Goal: Check status

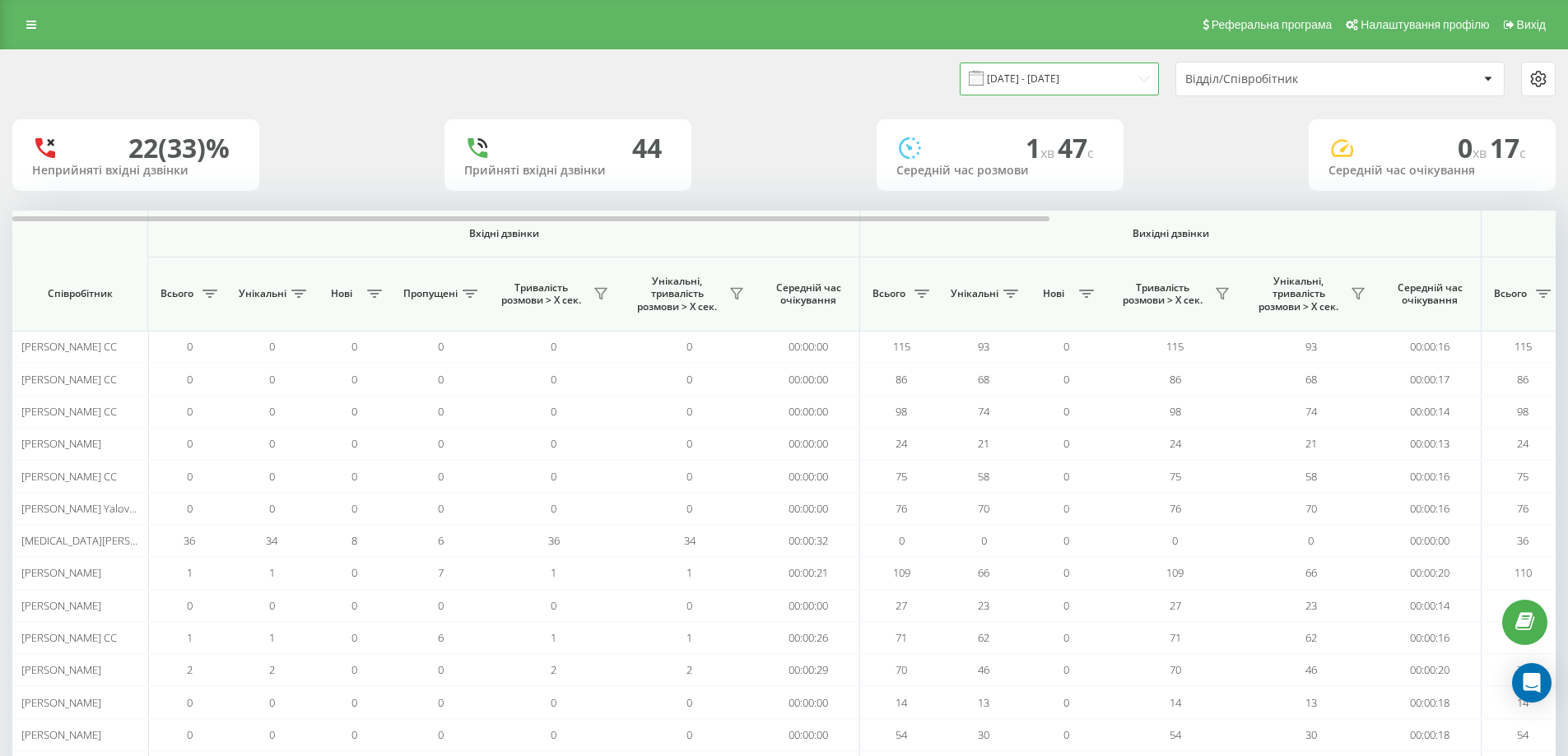
click at [1027, 73] on input "[DATE] - [DATE]" at bounding box center [1059, 78] width 199 height 32
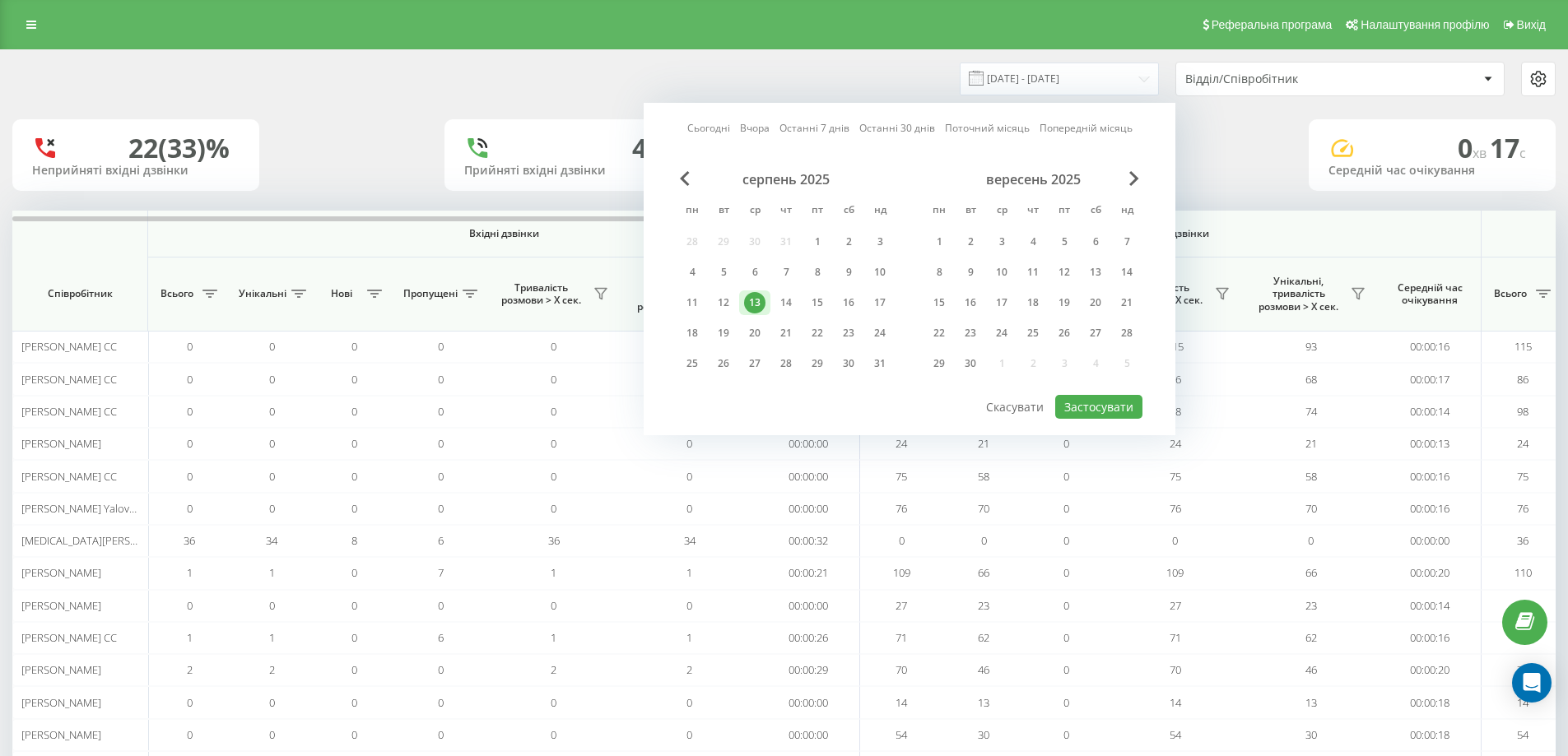
click at [698, 123] on link "Сьогодні" at bounding box center [708, 128] width 42 height 15
click at [1077, 414] on button "Застосувати" at bounding box center [1099, 407] width 87 height 24
type input "[DATE] - [DATE]"
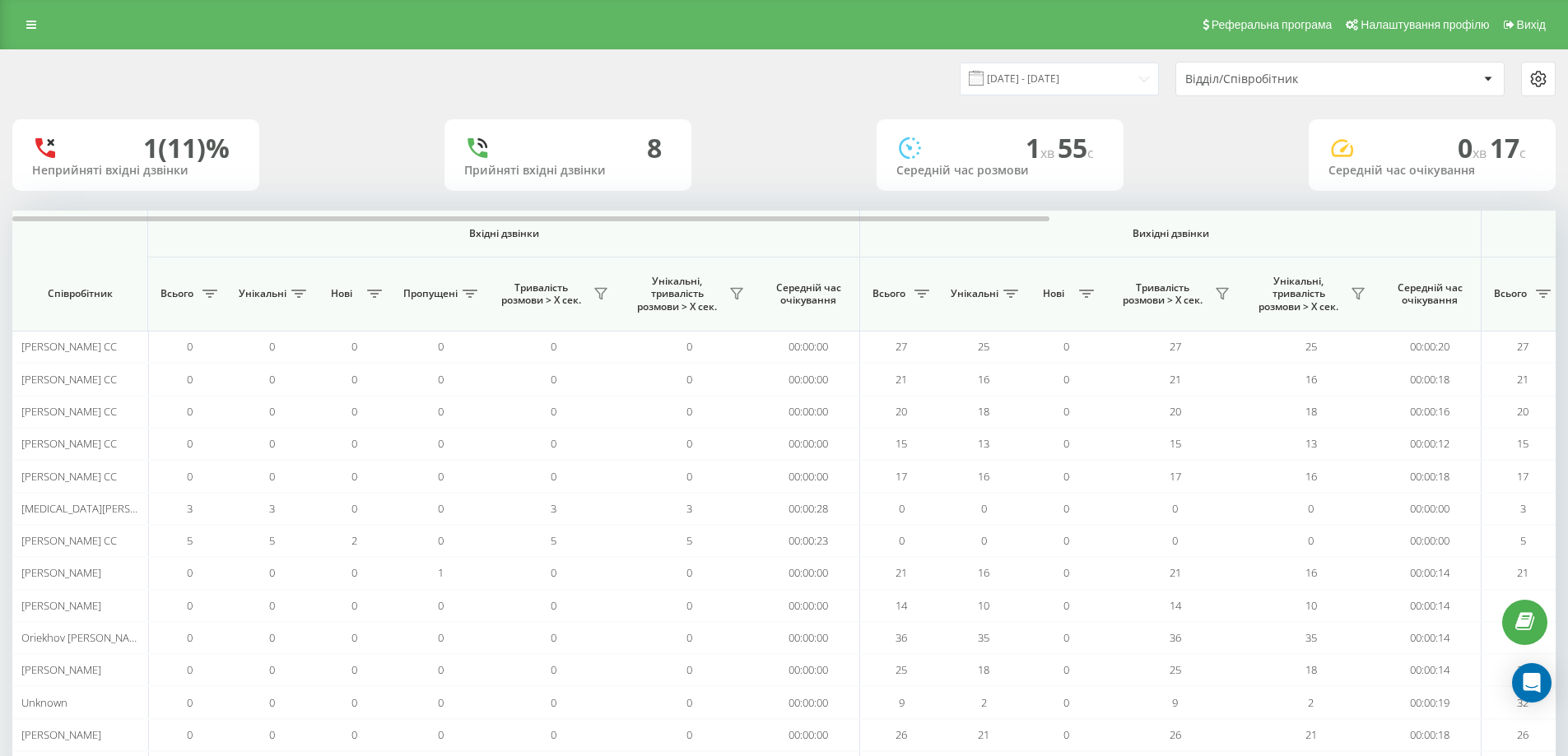
click at [1251, 77] on div "Відділ/Співробітник" at bounding box center [1284, 79] width 197 height 14
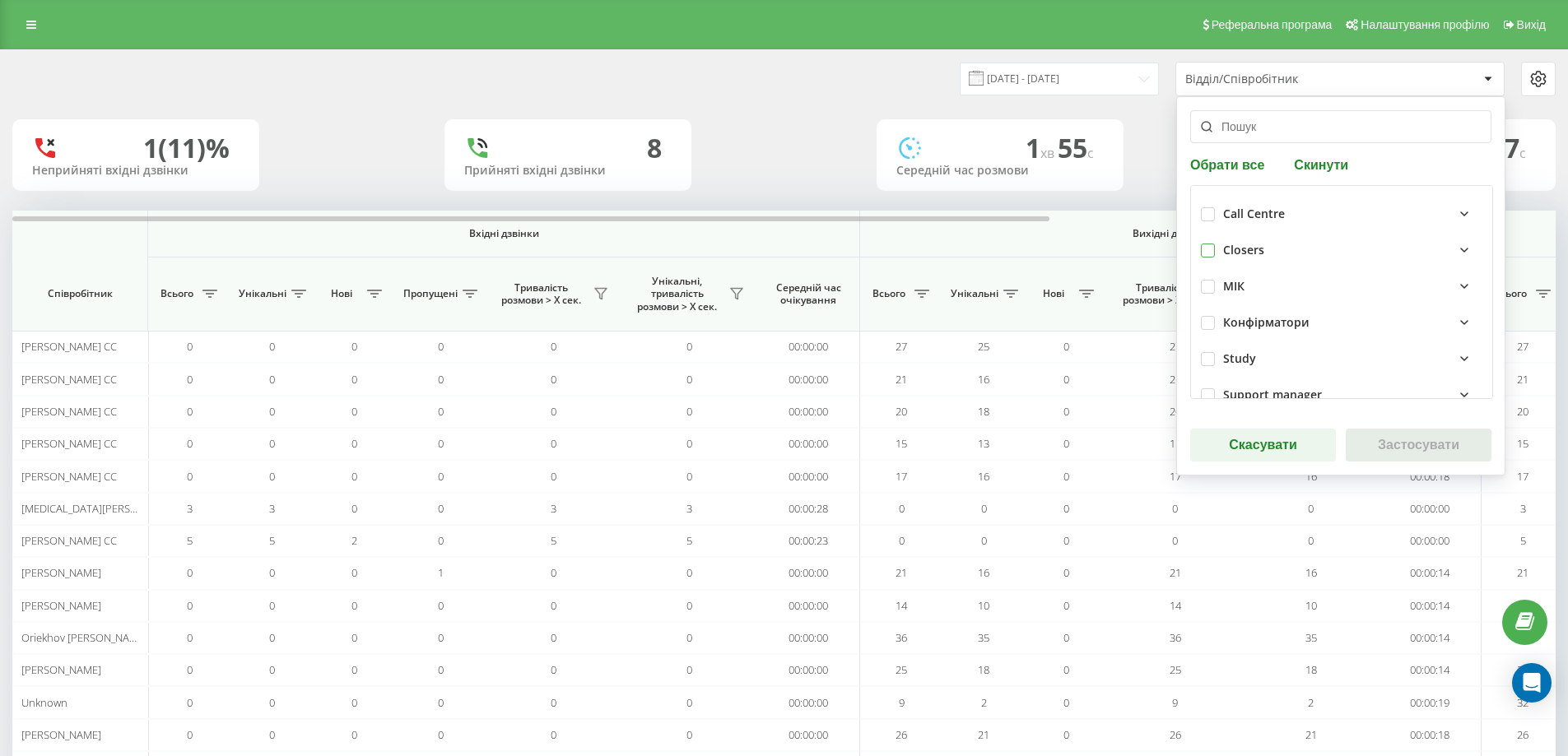
click at [1214, 244] on label at bounding box center [1208, 244] width 14 height 0
checkbox input "true"
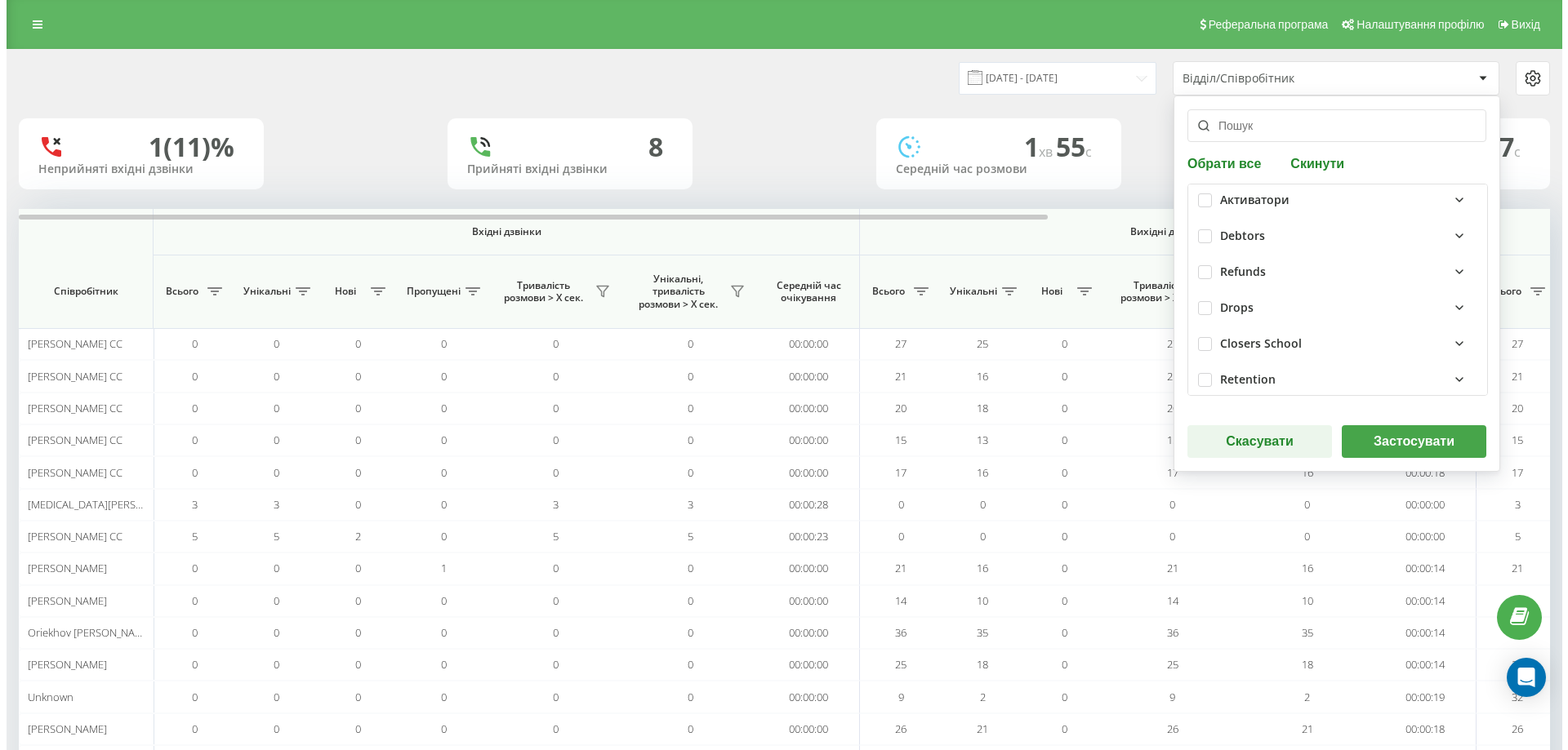
scroll to position [420, 0]
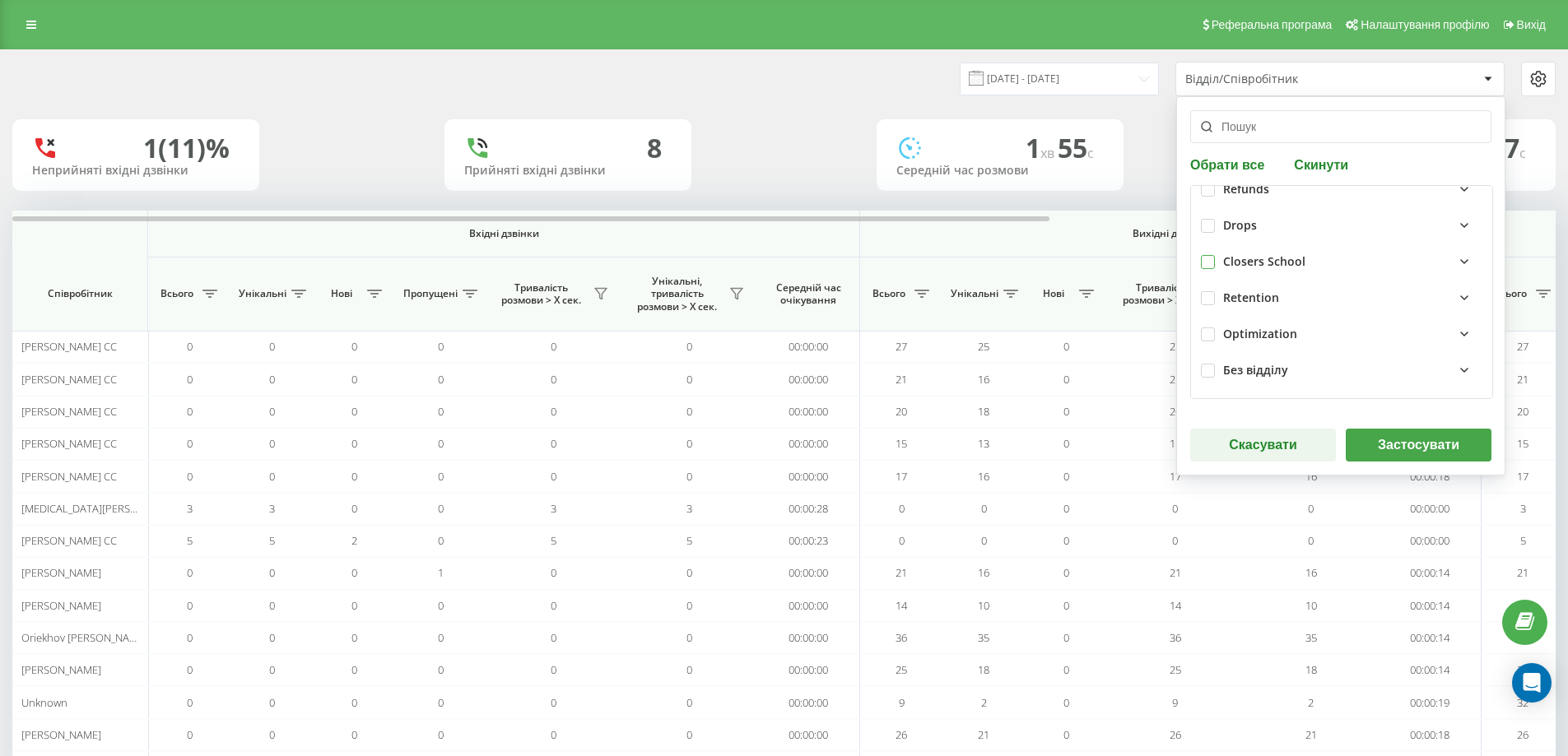
click at [1205, 255] on label at bounding box center [1208, 255] width 14 height 0
checkbox input "true"
click at [1399, 441] on button "Застосувати" at bounding box center [1418, 445] width 146 height 33
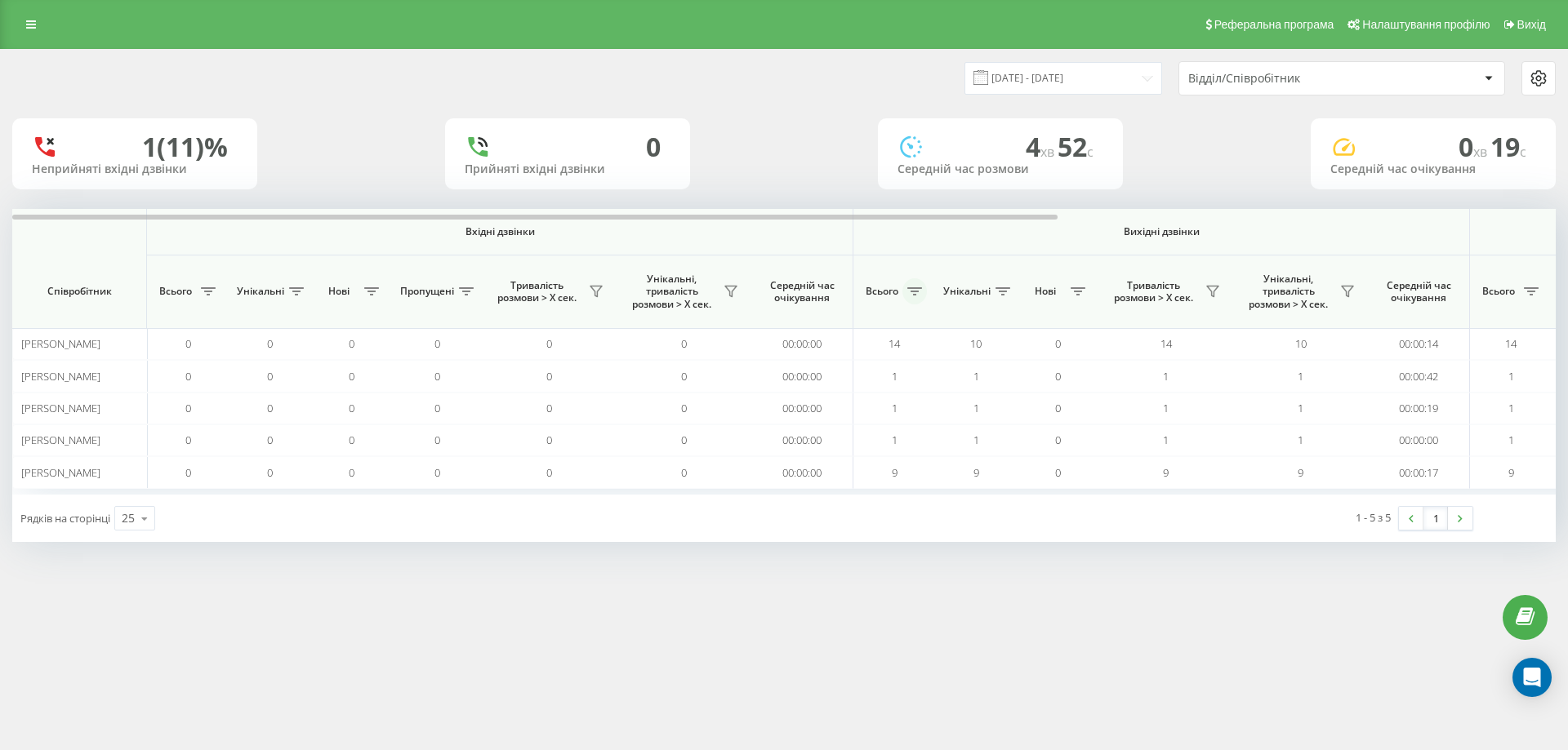
click at [908, 298] on button at bounding box center [915, 291] width 25 height 26
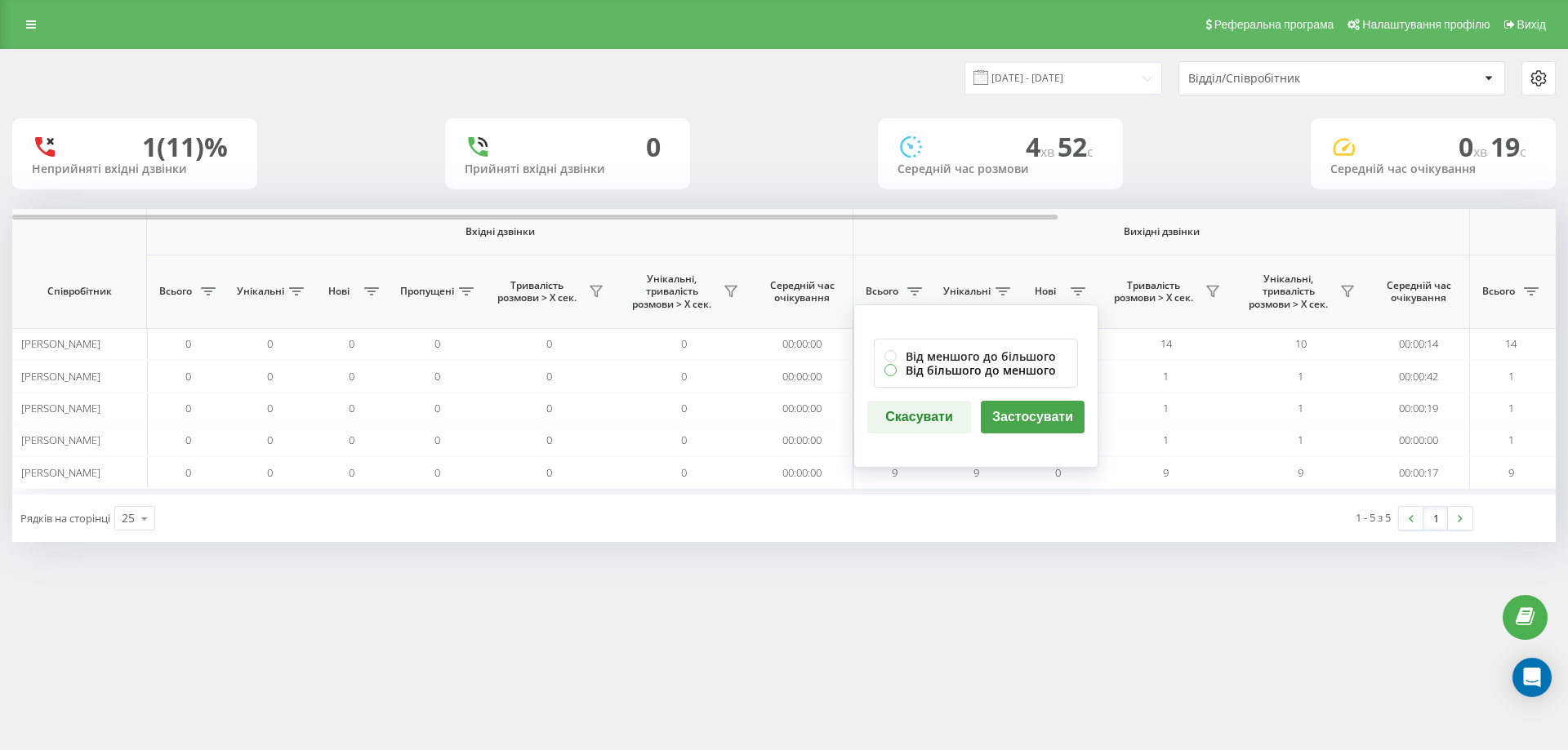
click at [927, 365] on label "Від більшого до меншого" at bounding box center [975, 370] width 183 height 14
radio input "true"
click at [1037, 418] on button "Застосувати" at bounding box center [1033, 417] width 103 height 33
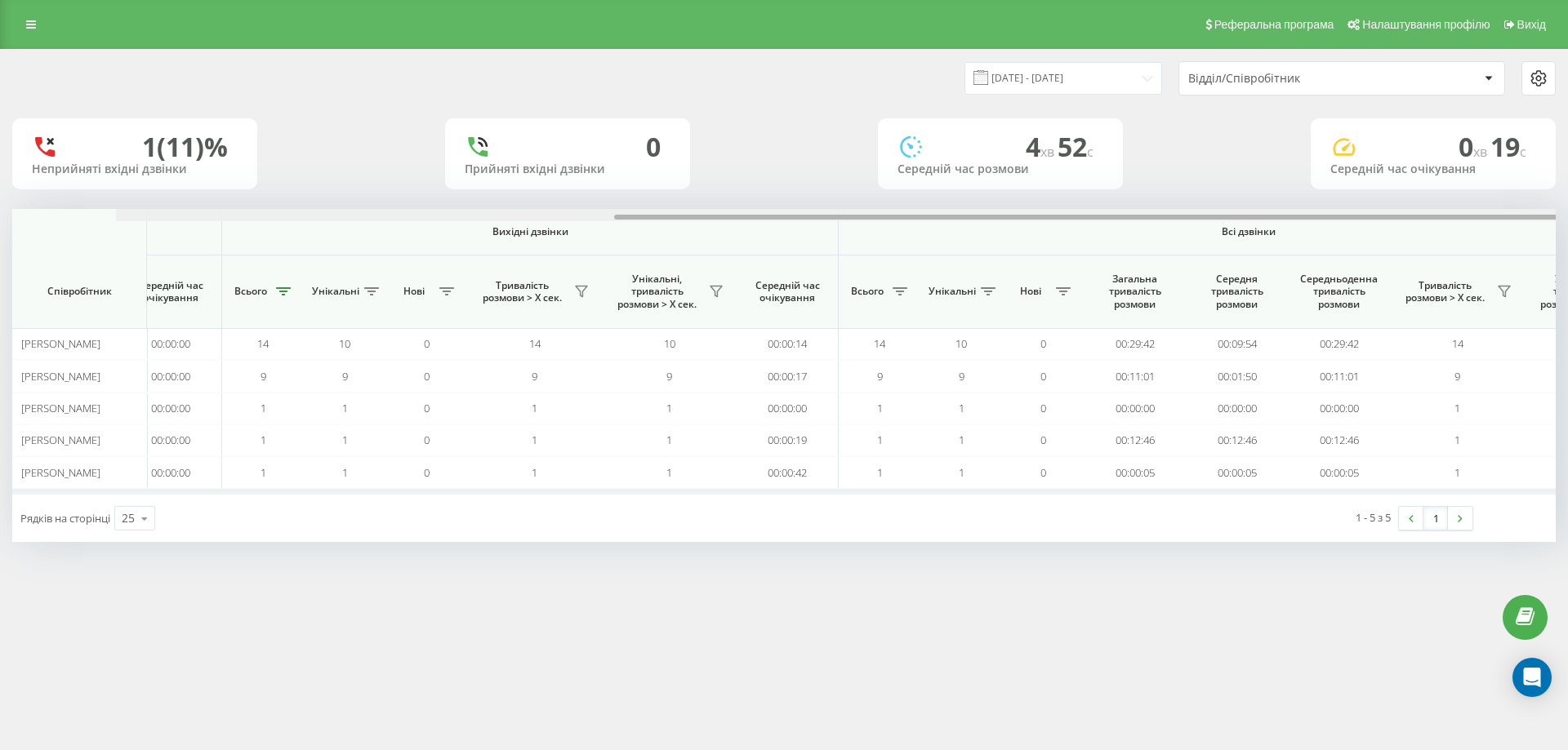
scroll to position [0, 735]
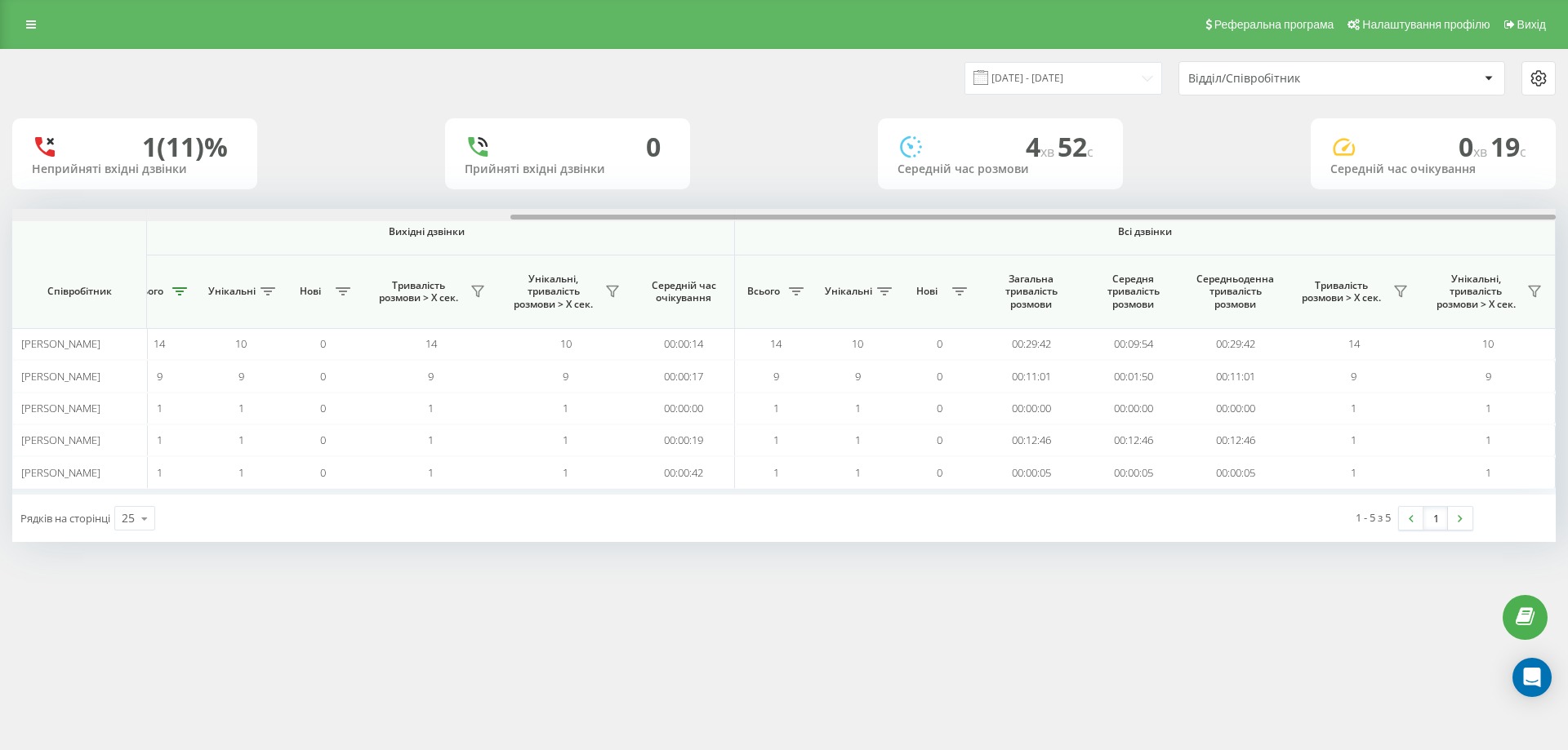
drag, startPoint x: 437, startPoint y: 218, endPoint x: 1095, endPoint y: 192, distance: 658.5
click at [1095, 192] on div "[DATE] - [DATE] Відділ/Співробітник 1 (11)% Неприйняті вхідні дзвінки 0 Прийнят…" at bounding box center [784, 296] width 1543 height 492
